Goal: Information Seeking & Learning: Check status

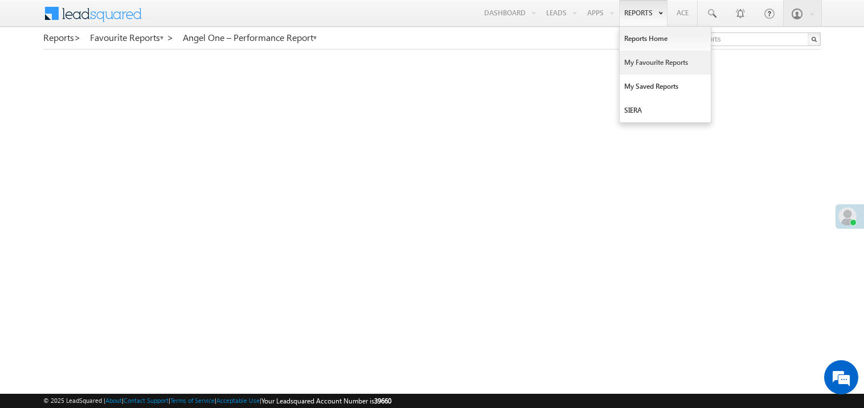
click at [634, 61] on link "My Favourite Reports" at bounding box center [665, 63] width 91 height 24
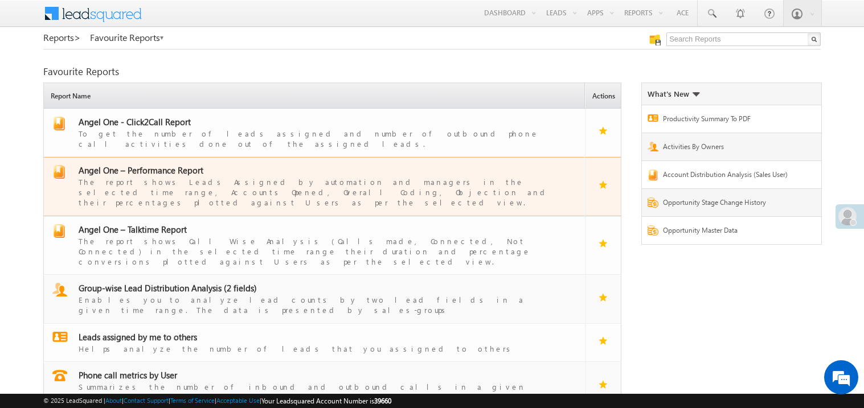
click at [143, 165] on span "Angel One – Performance Report" at bounding box center [141, 170] width 125 height 11
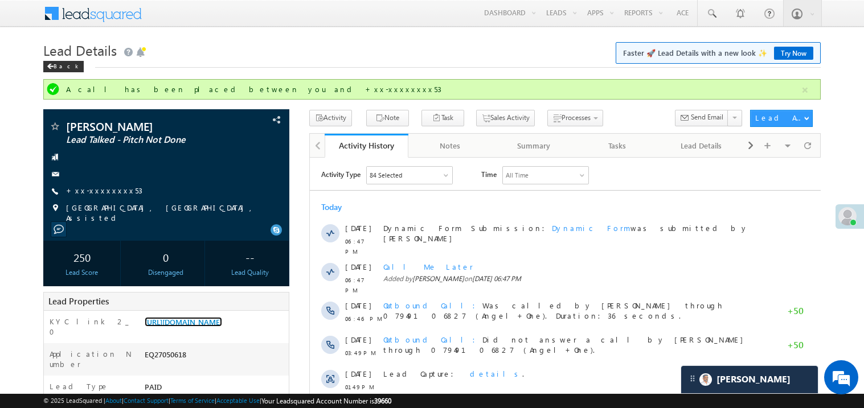
click at [214, 317] on link "https://angelbroking1-pk3em7sa.customui-test.leadsquared.com?leadId=0eb2ab33-99…" at bounding box center [183, 322] width 77 height 10
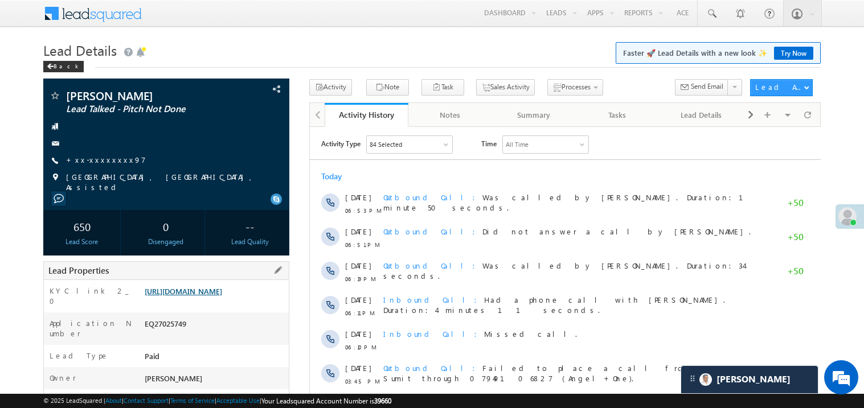
click at [206, 296] on link "[URL][DOMAIN_NAME]" at bounding box center [183, 291] width 77 height 10
